Goal: Transaction & Acquisition: Purchase product/service

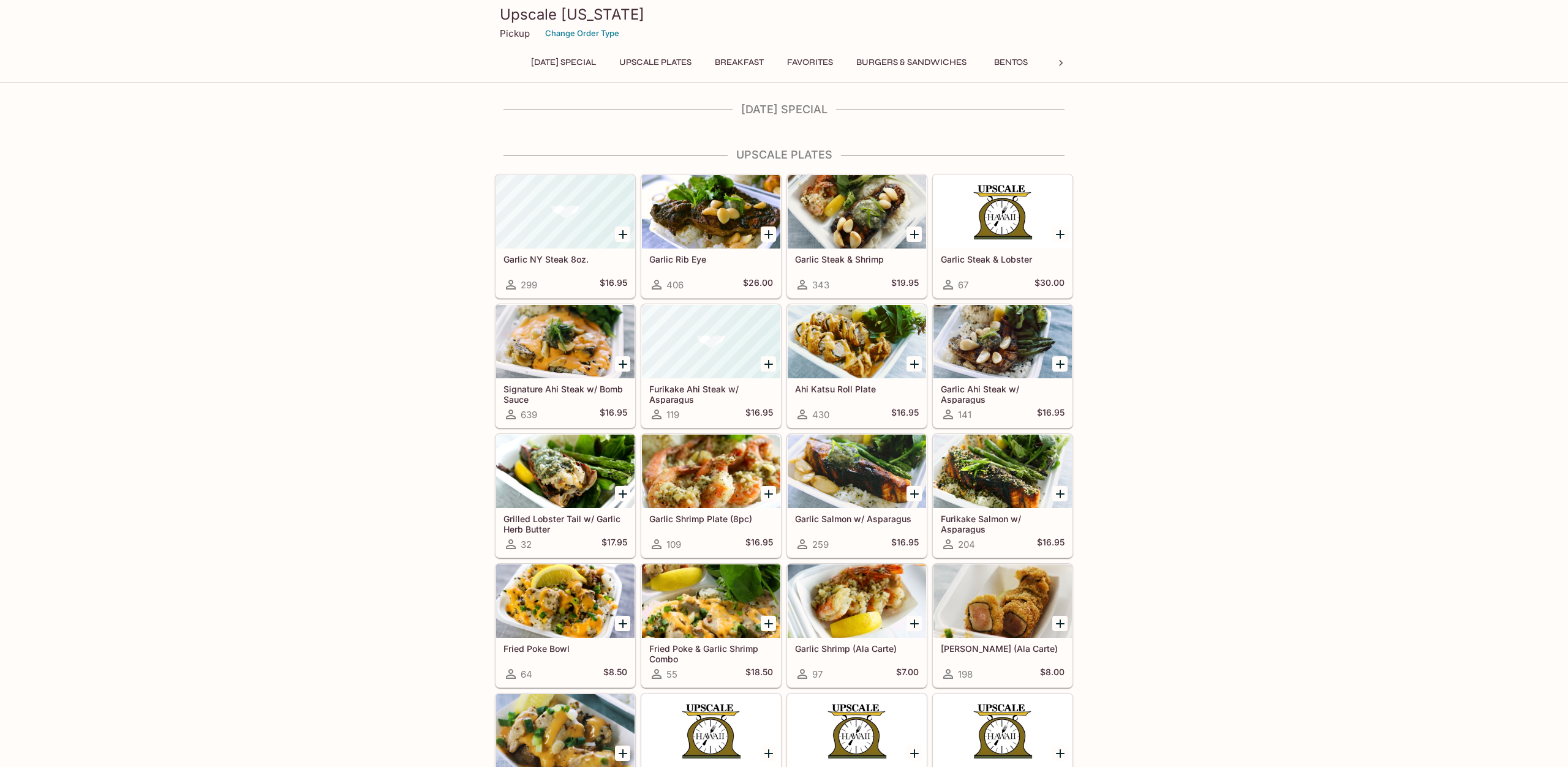
click at [743, 61] on button "Breakfast" at bounding box center [739, 62] width 62 height 17
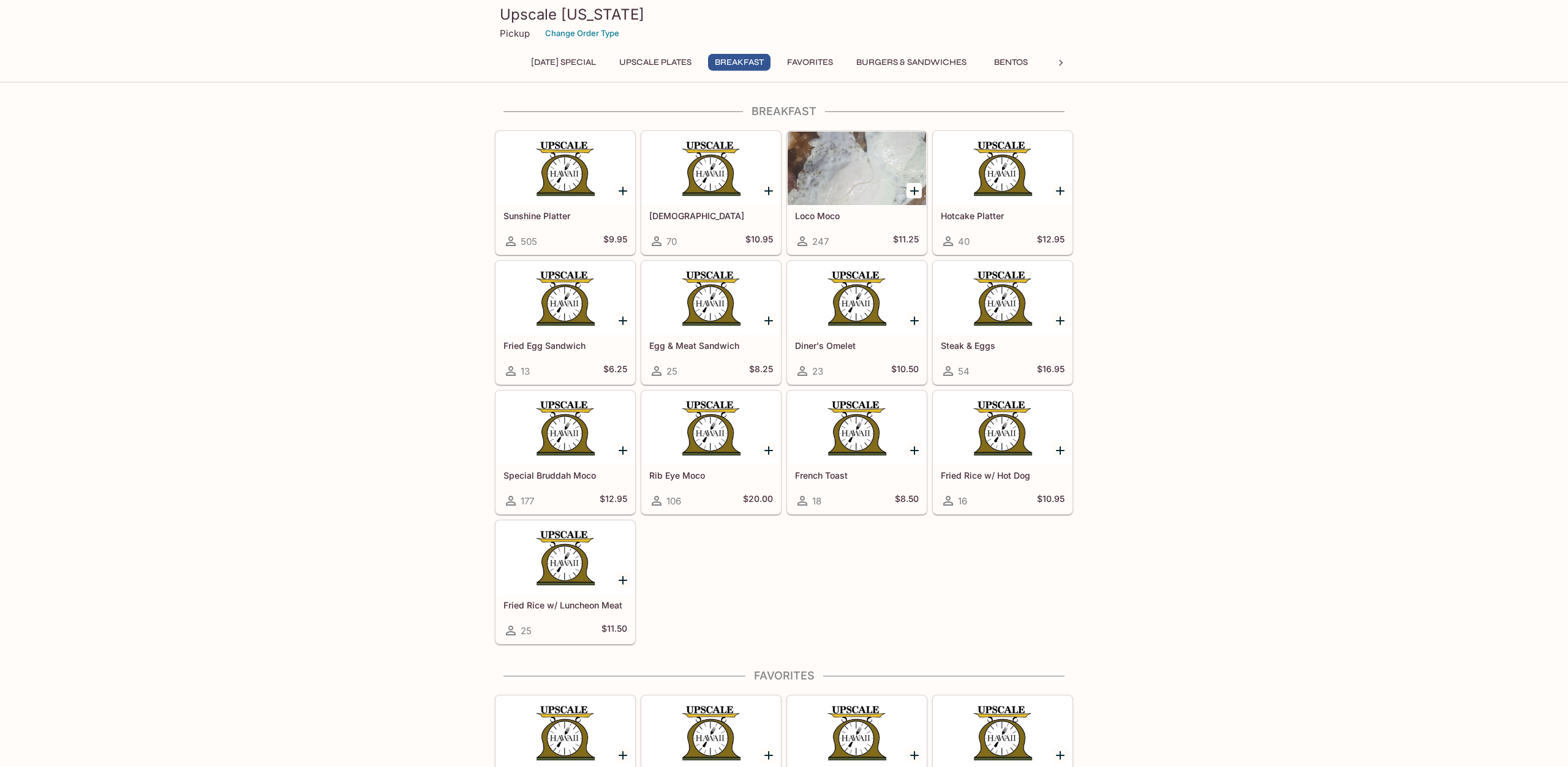
scroll to position [738, 0]
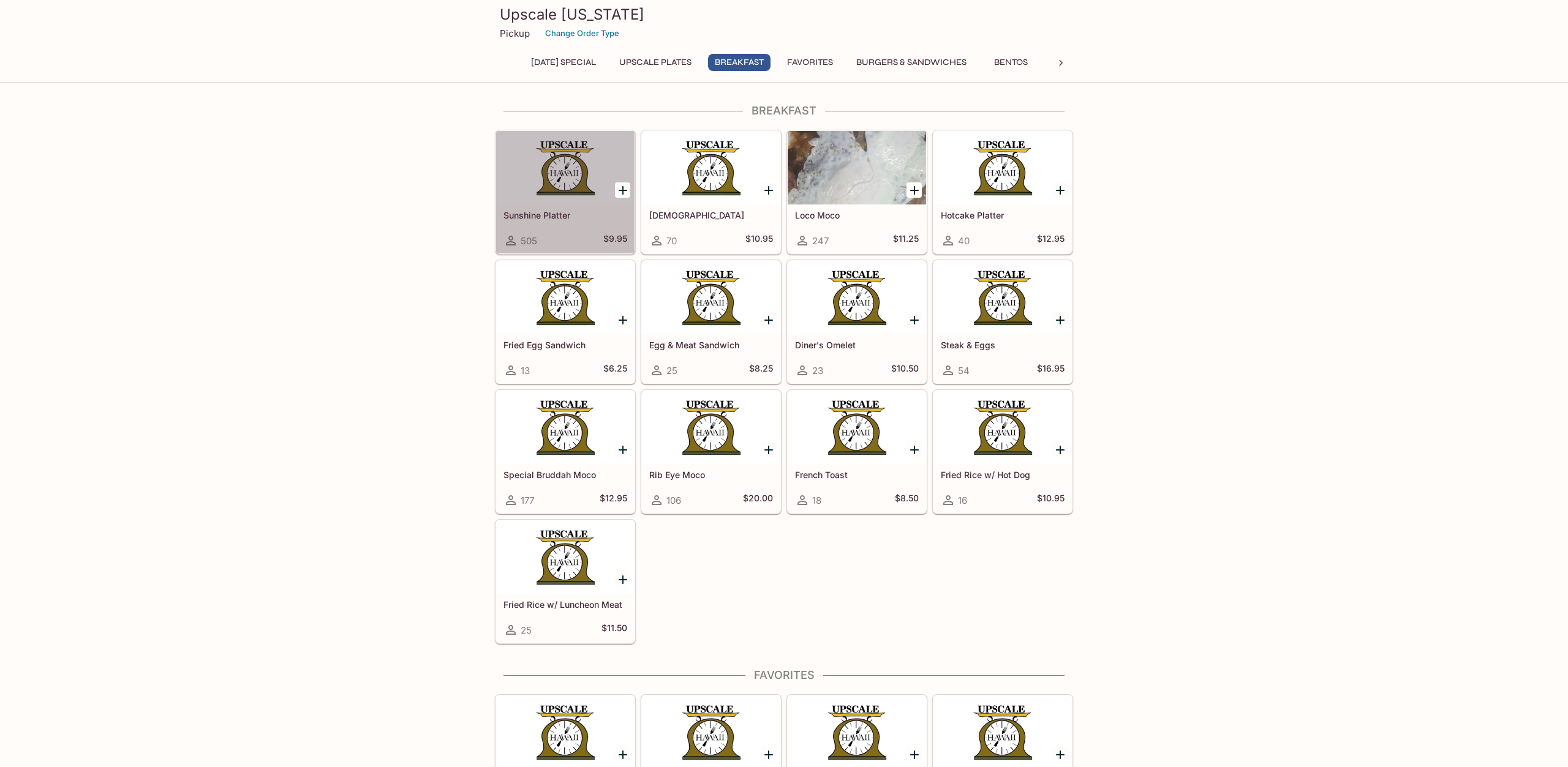
click at [524, 176] on div at bounding box center [565, 168] width 138 height 74
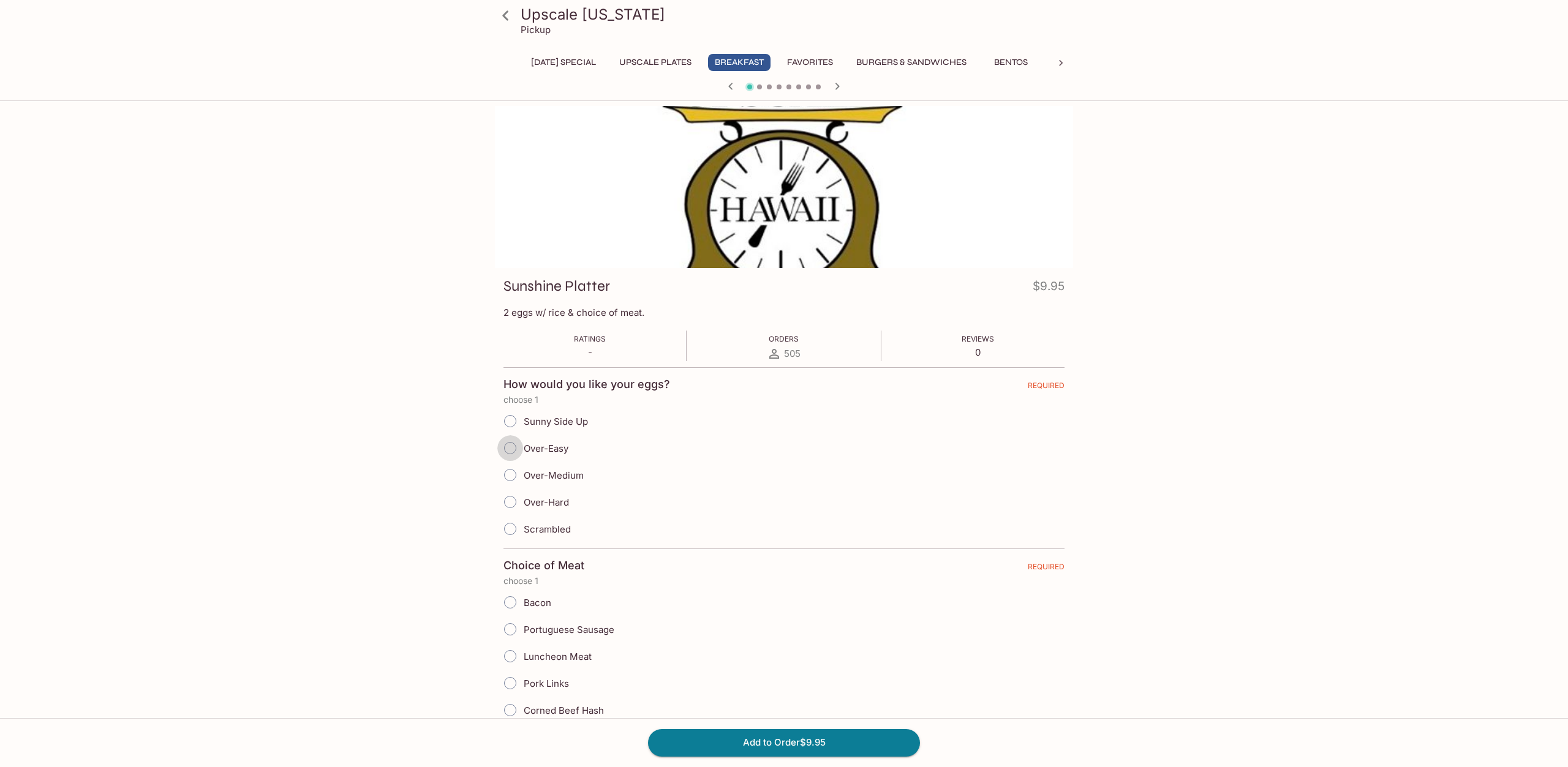
click at [515, 449] on input "Over-Easy" at bounding box center [510, 448] width 26 height 25
radio input "true"
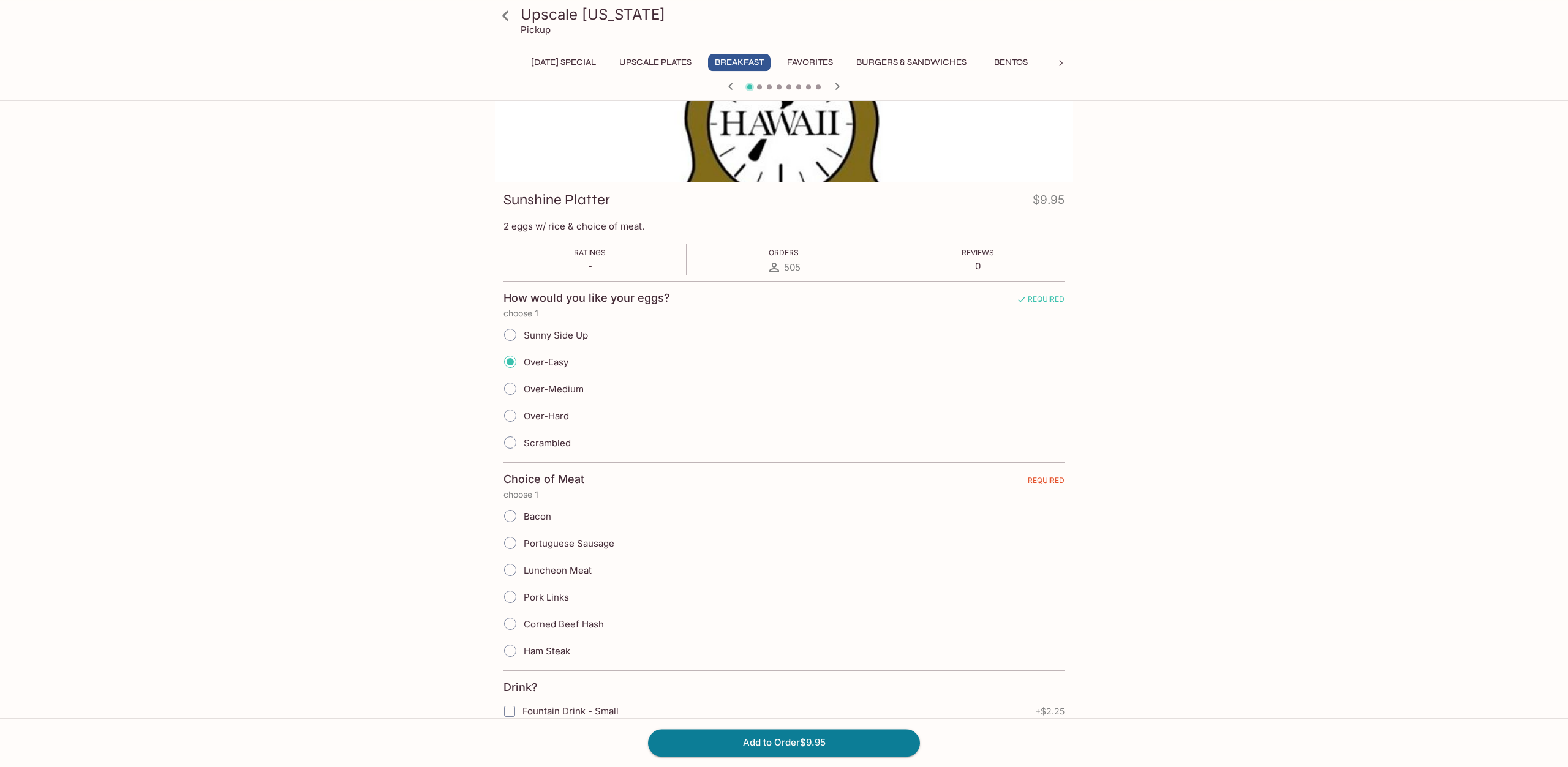
scroll to position [187, 0]
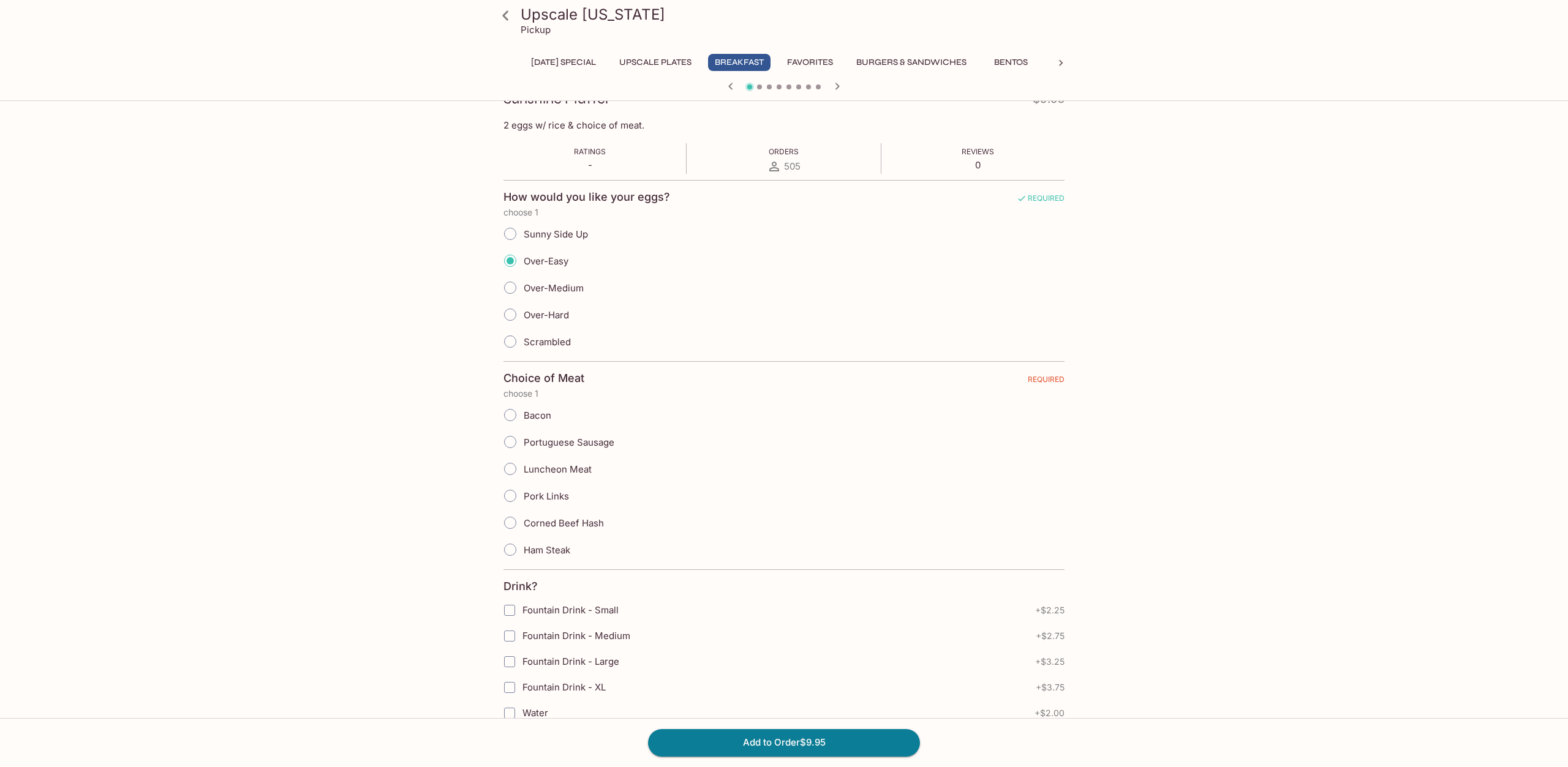
click at [509, 528] on input "Corned Beef Hash" at bounding box center [510, 523] width 26 height 25
radio input "true"
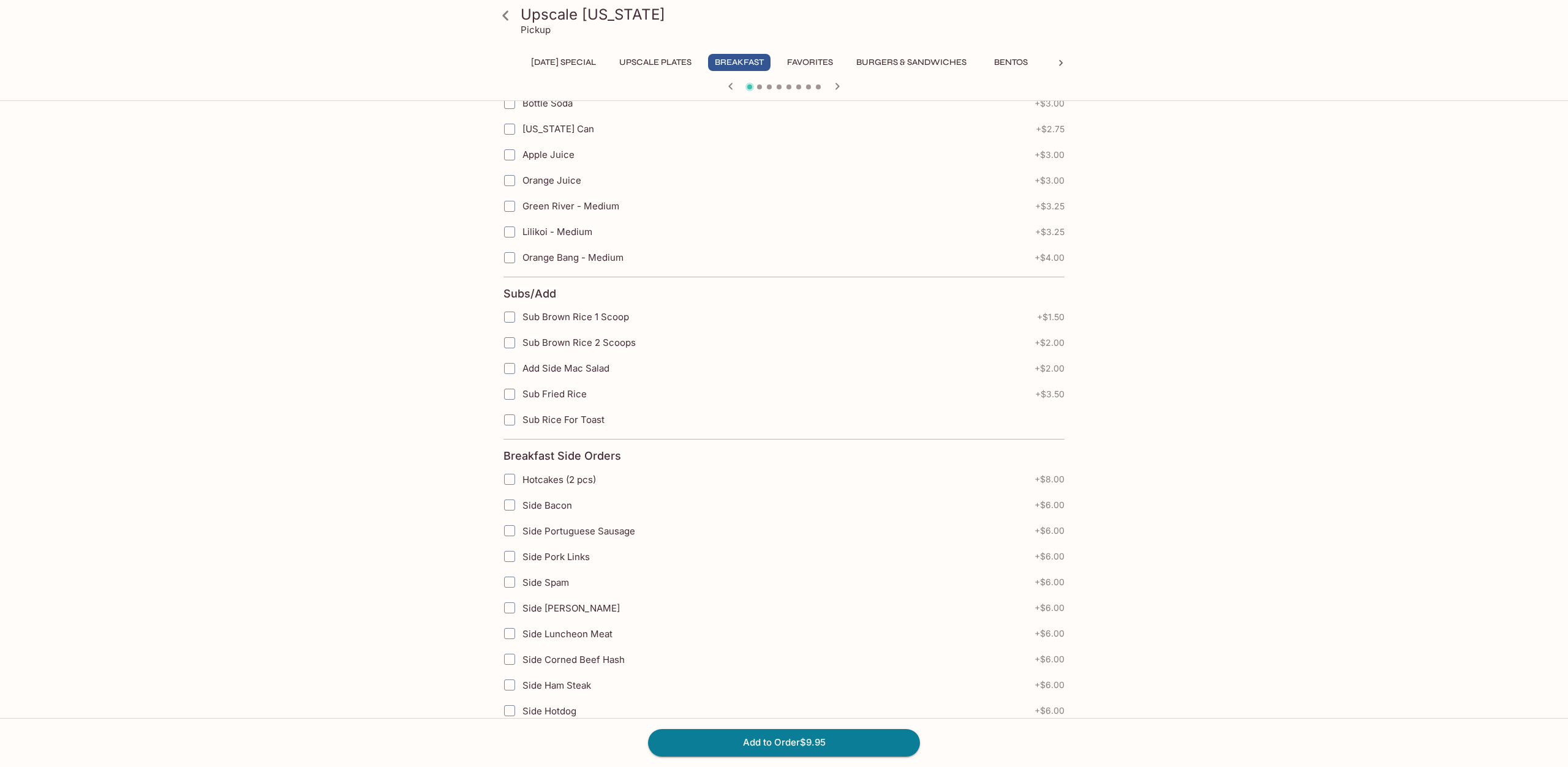
scroll to position [1051, 0]
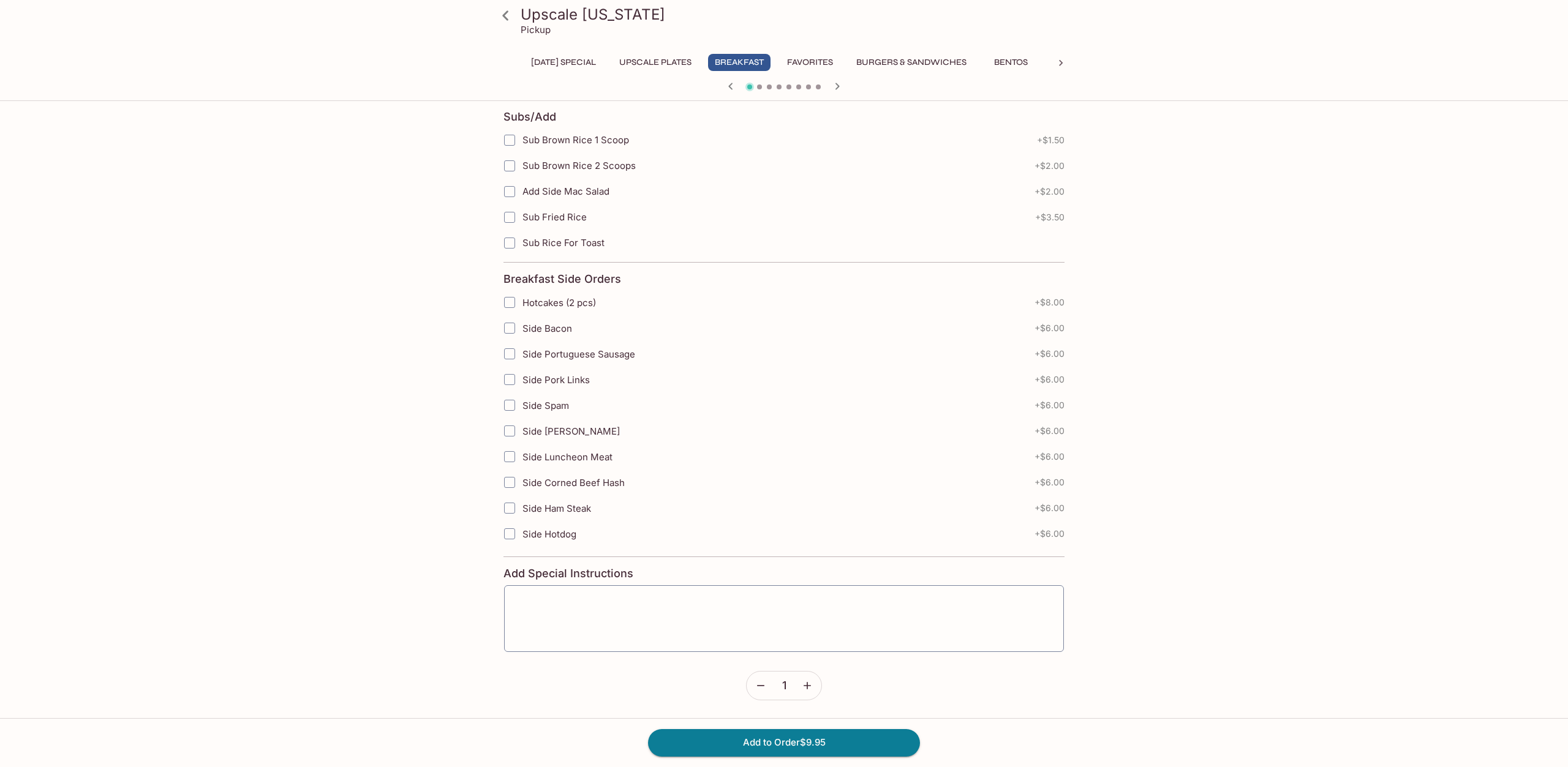
click at [516, 327] on input "Side Bacon" at bounding box center [509, 328] width 25 height 25
checkbox input "true"
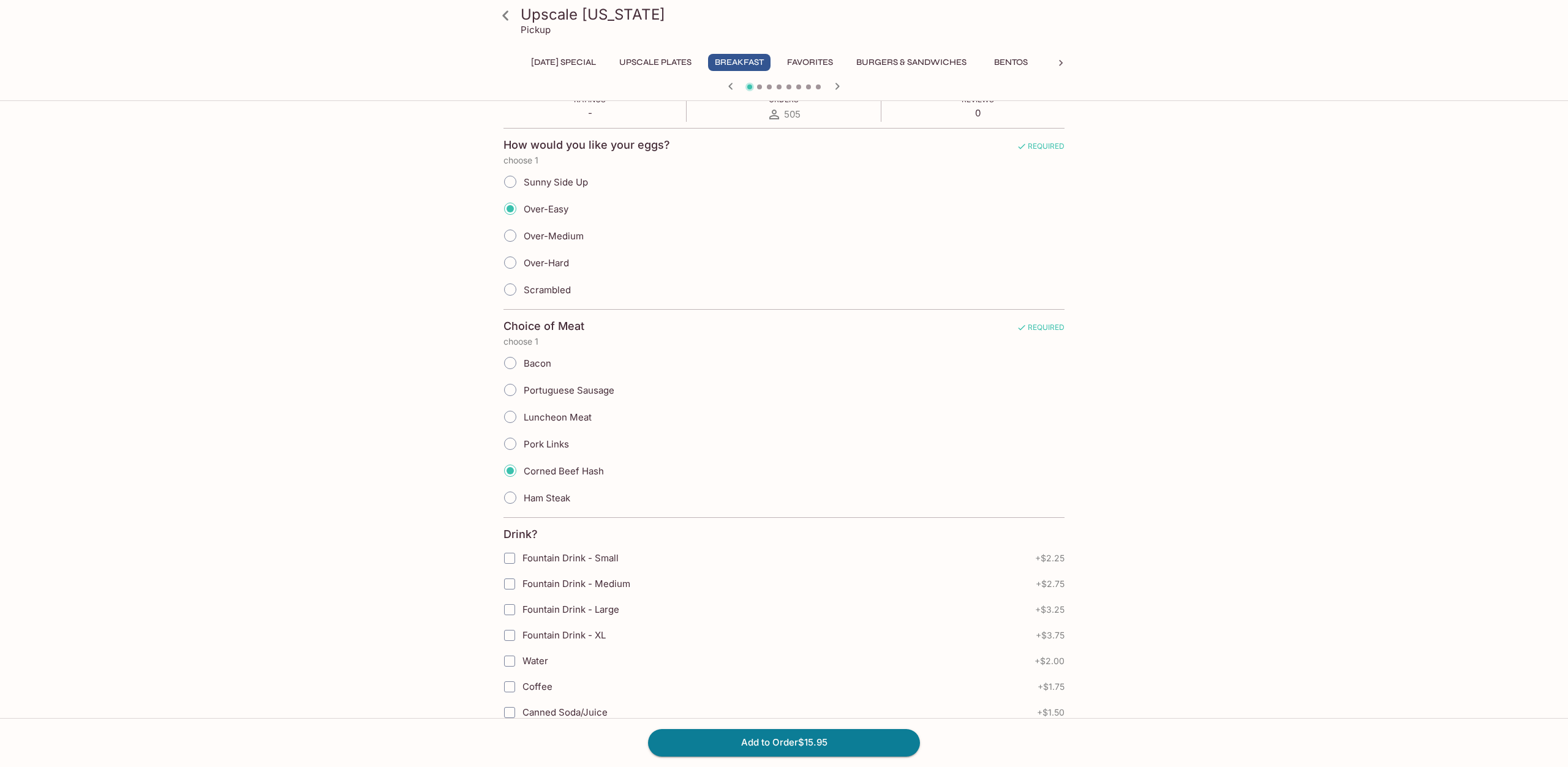
scroll to position [0, 0]
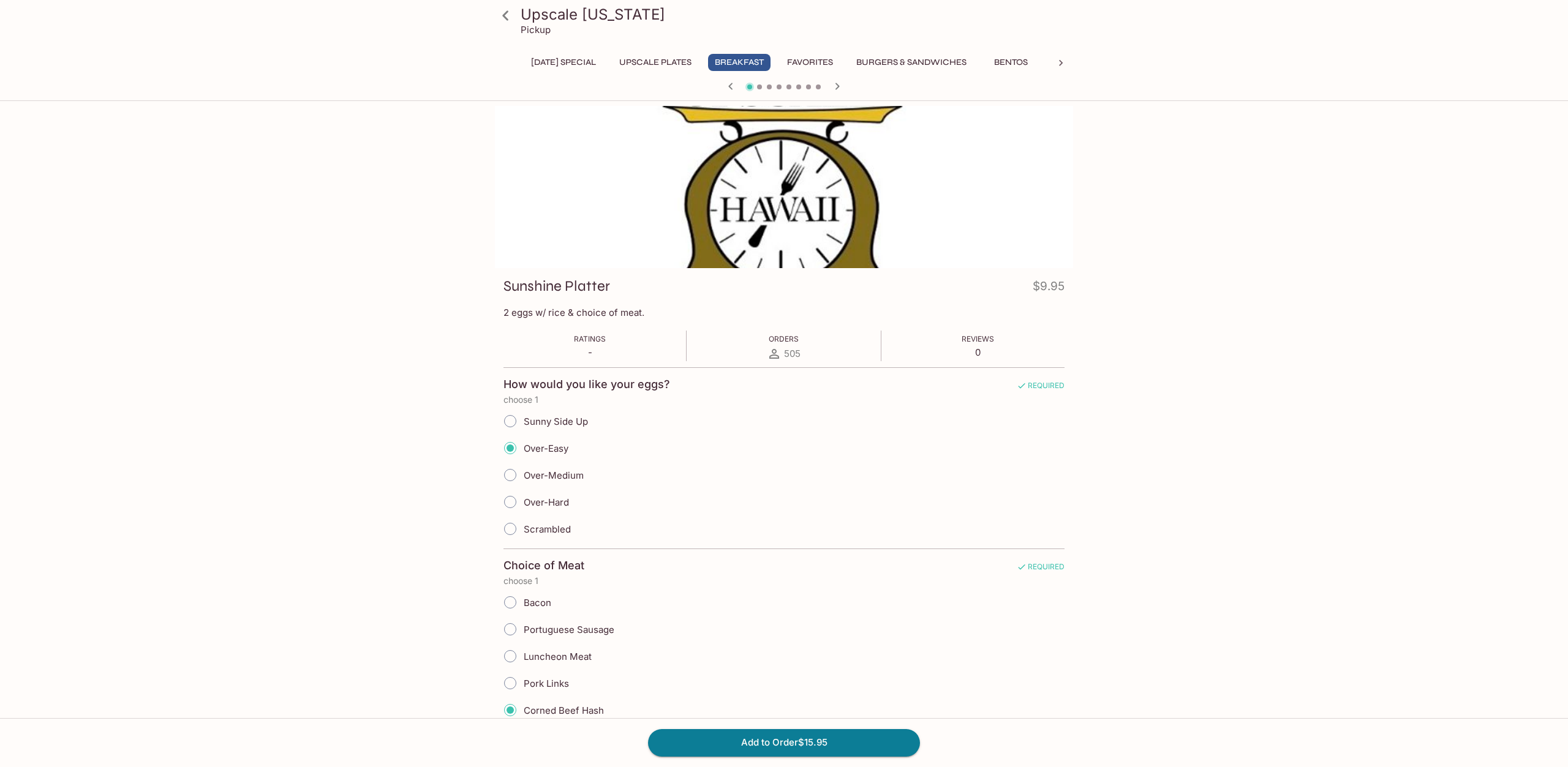
click at [909, 58] on button "Burgers & Sandwiches" at bounding box center [911, 62] width 124 height 17
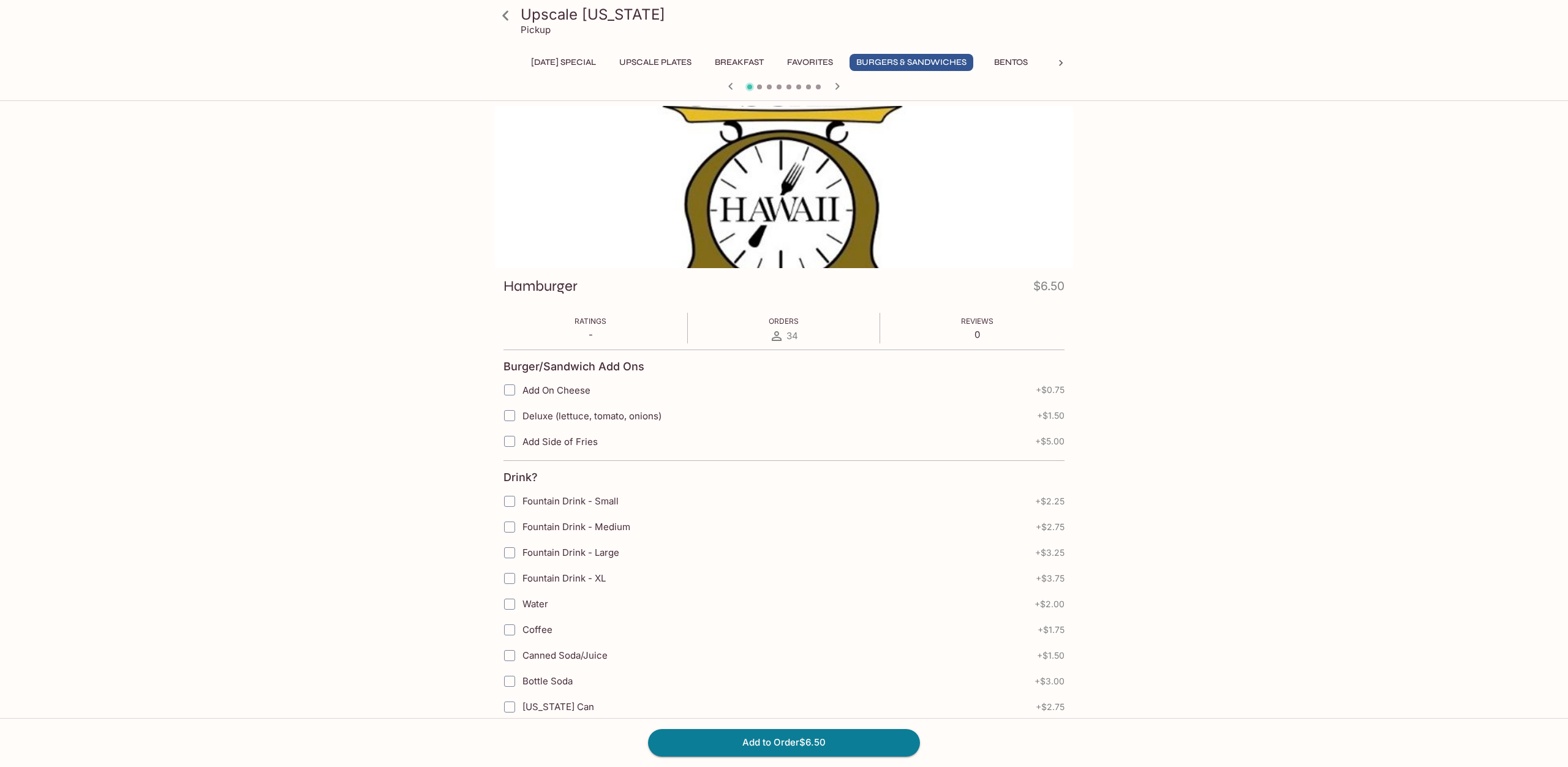
click at [816, 59] on button "Favorites" at bounding box center [810, 62] width 60 height 17
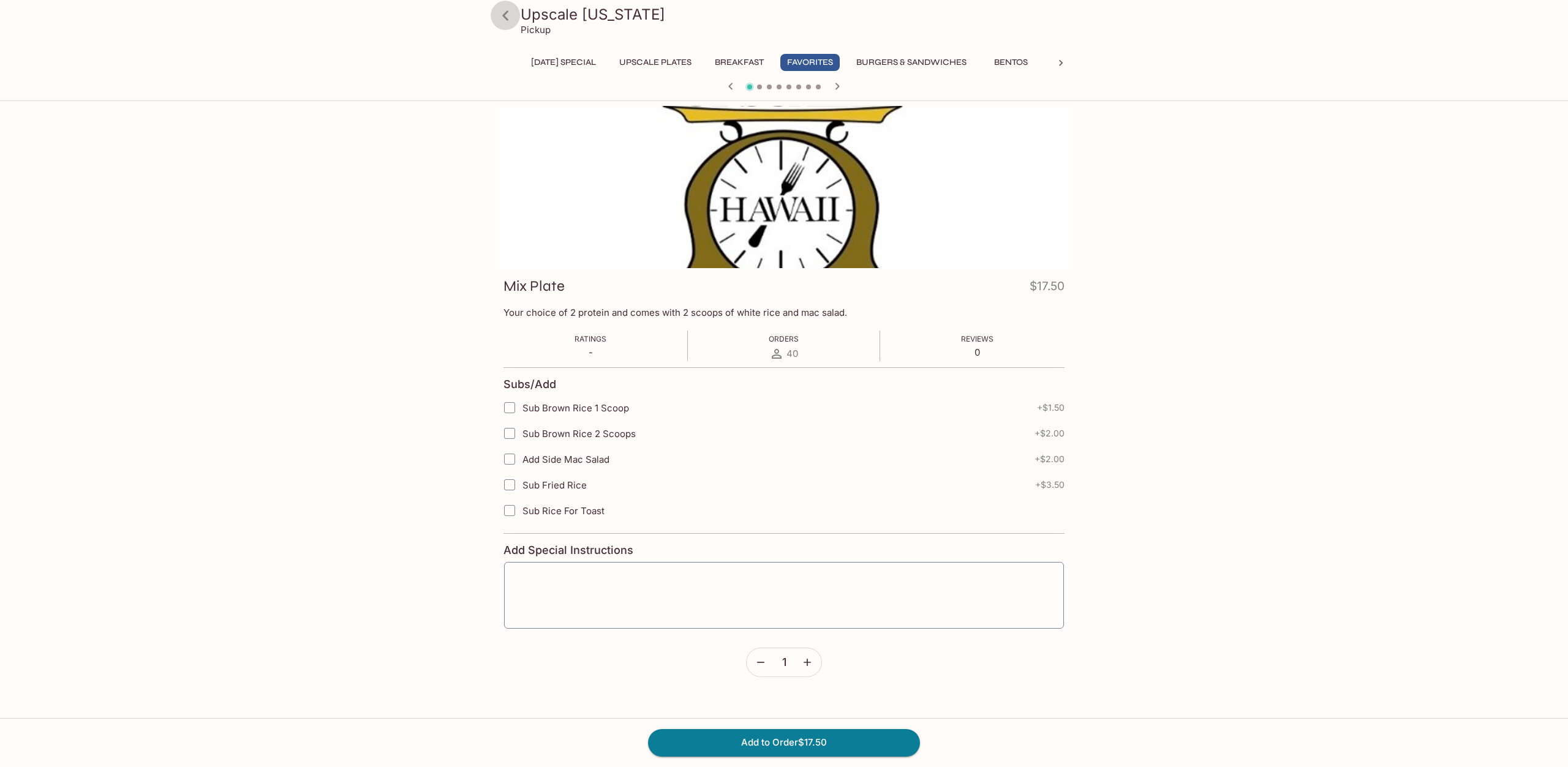
click at [492, 13] on link at bounding box center [504, 15] width 30 height 30
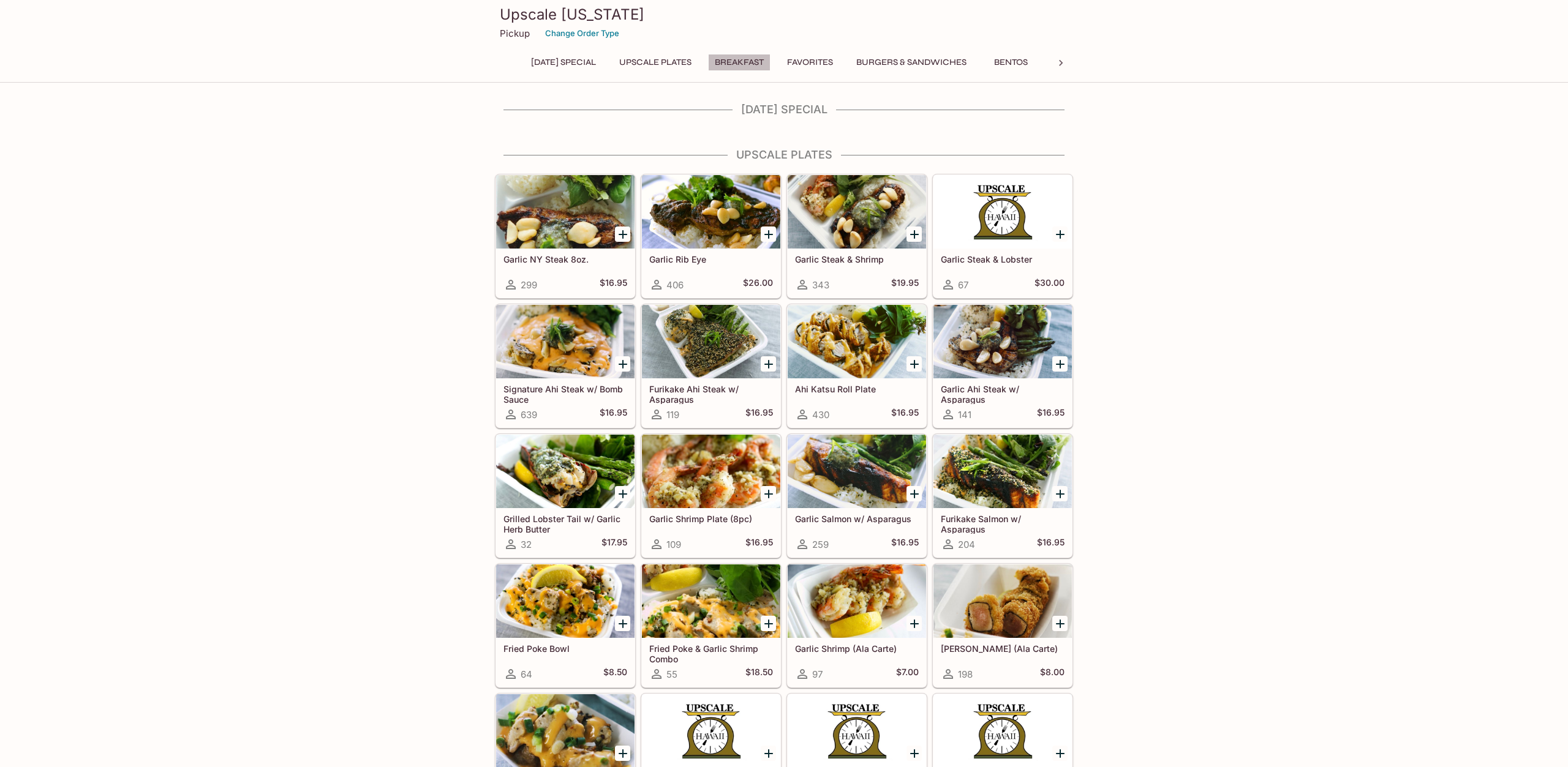
click at [738, 67] on button "Breakfast" at bounding box center [739, 62] width 62 height 17
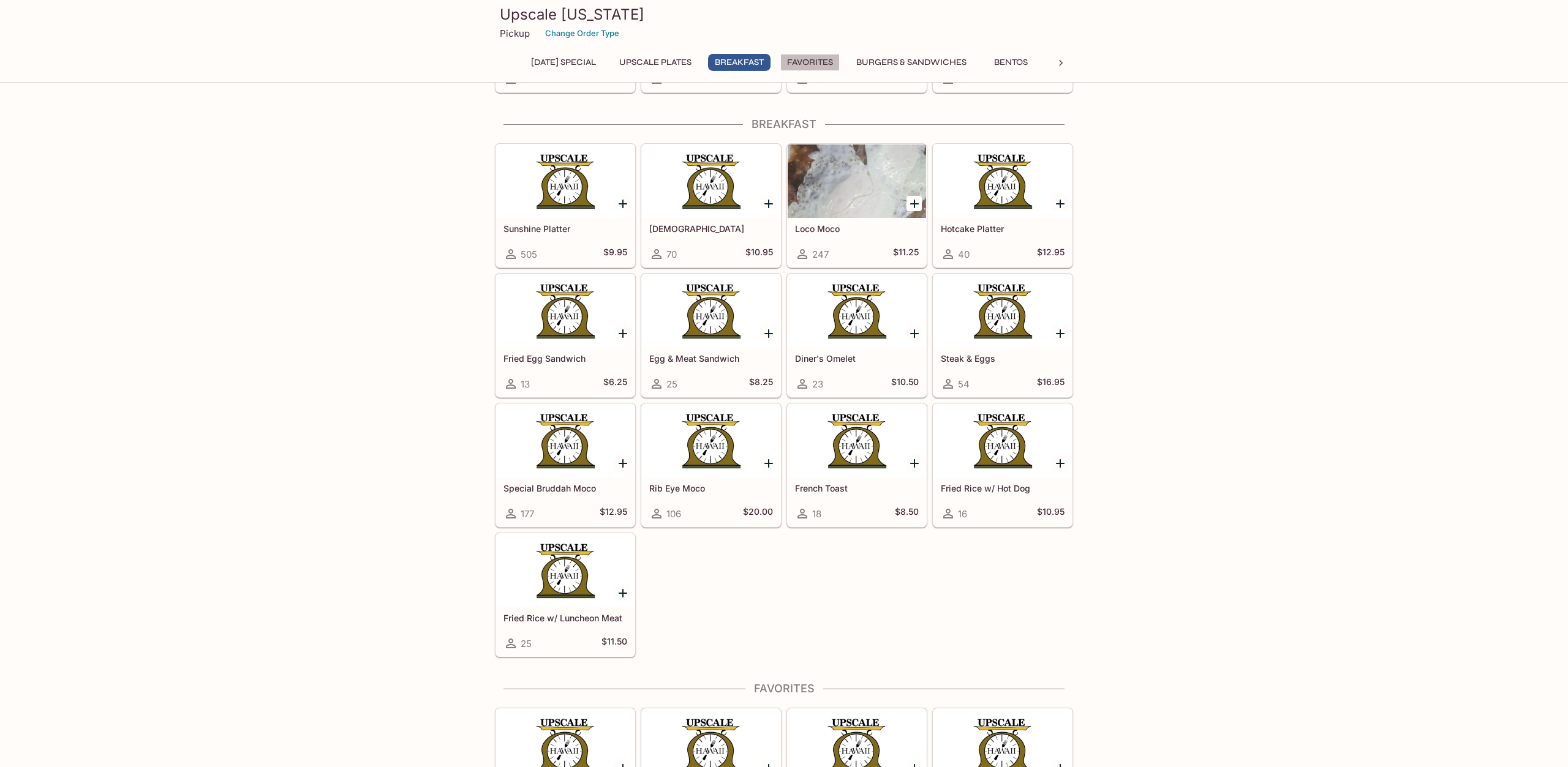
click at [823, 66] on button "Favorites" at bounding box center [810, 62] width 60 height 17
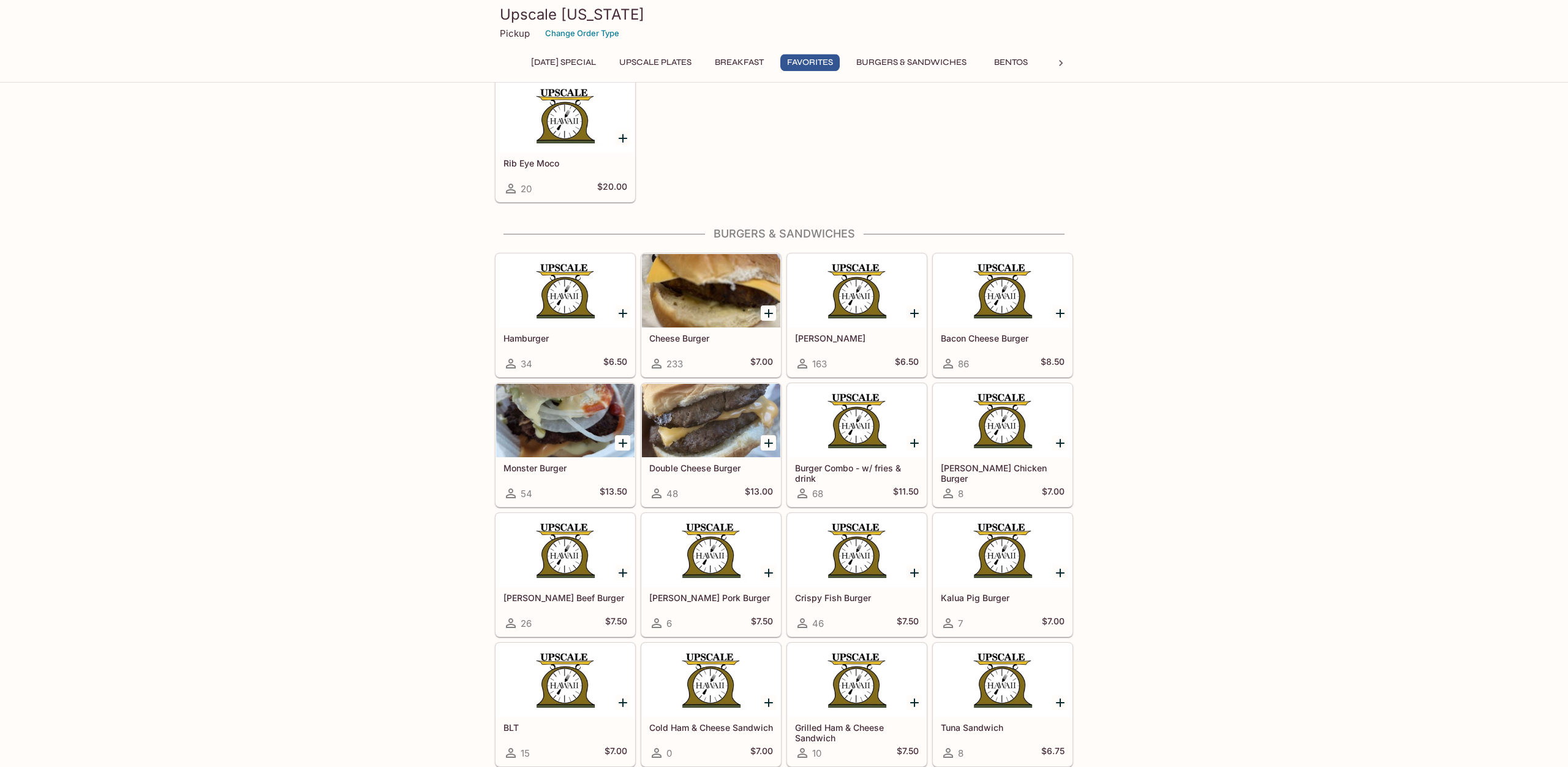
scroll to position [1615, 0]
click at [912, 63] on button "Burgers & Sandwiches" at bounding box center [911, 62] width 124 height 17
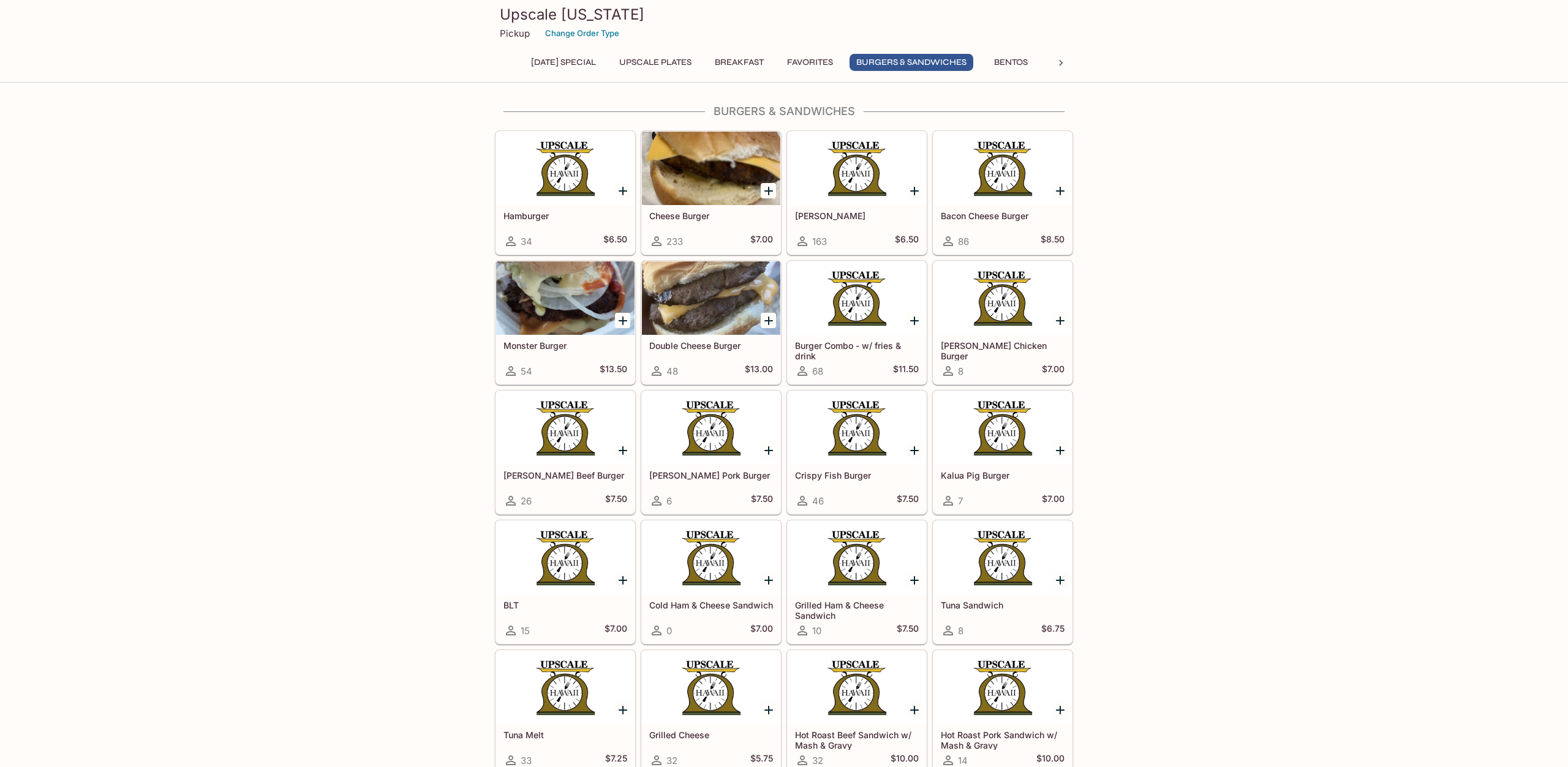
scroll to position [1737, 0]
click at [1056, 61] on icon at bounding box center [1060, 62] width 12 height 12
click at [804, 58] on button "Pork" at bounding box center [826, 62] width 55 height 17
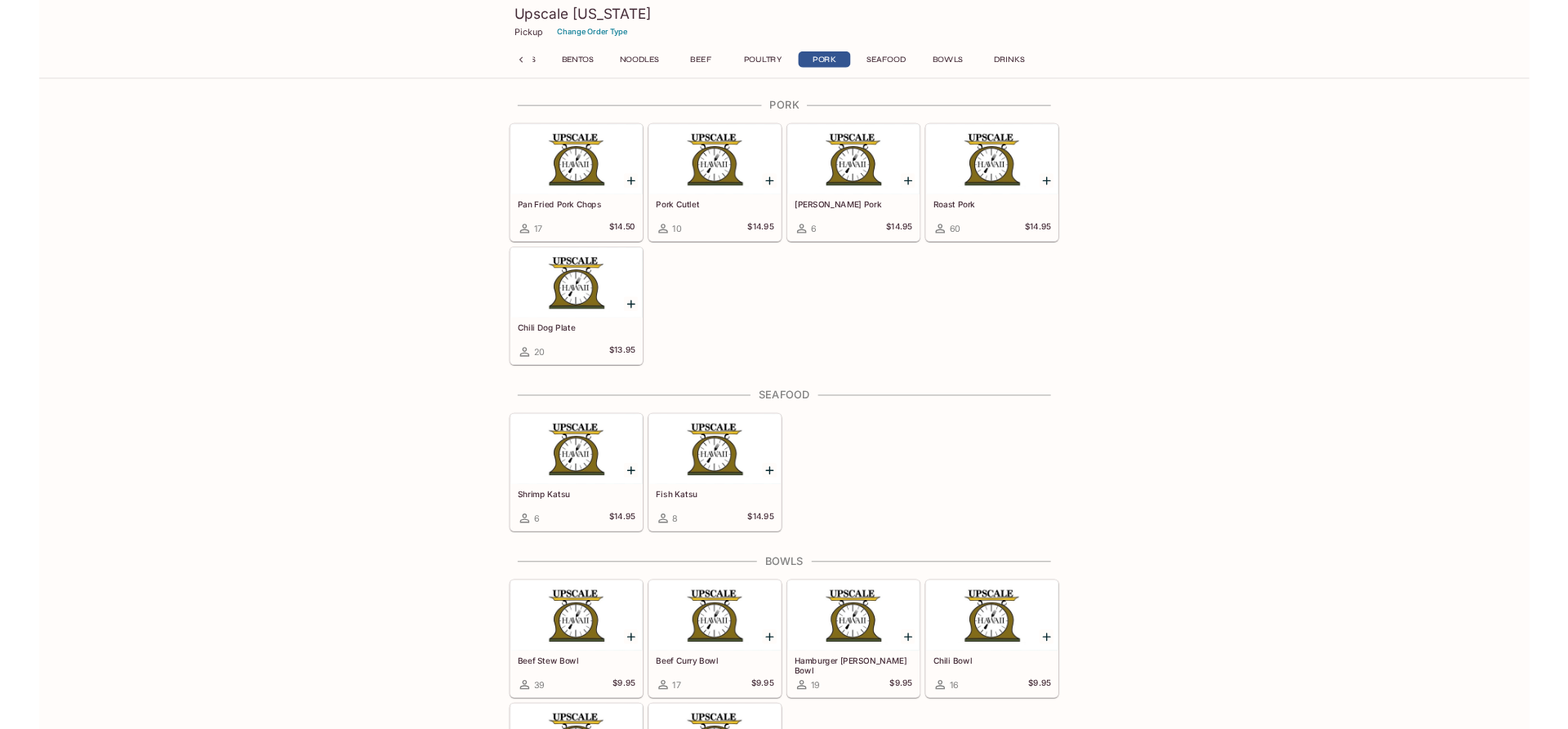
scroll to position [5750, 0]
